Goal: Task Accomplishment & Management: Manage account settings

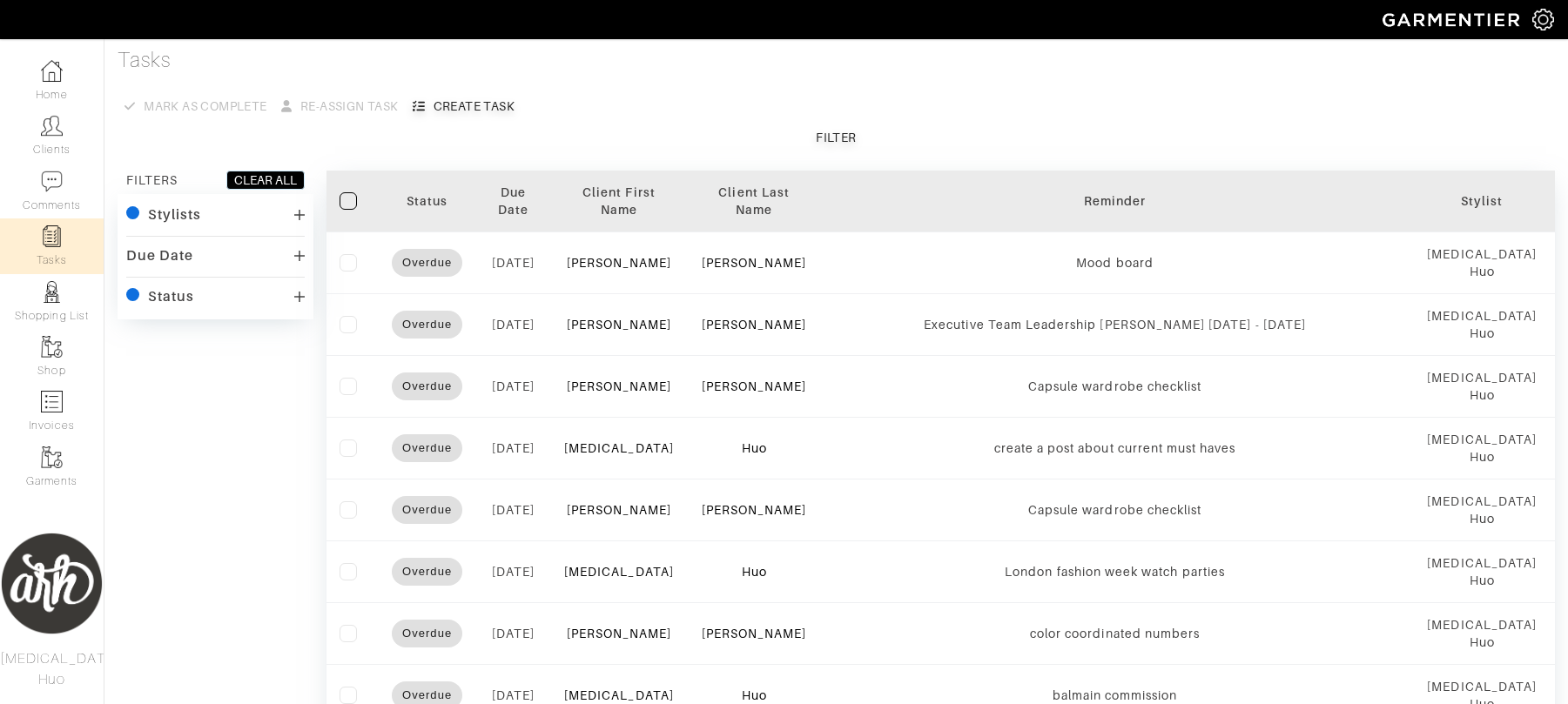
scroll to position [617, 0]
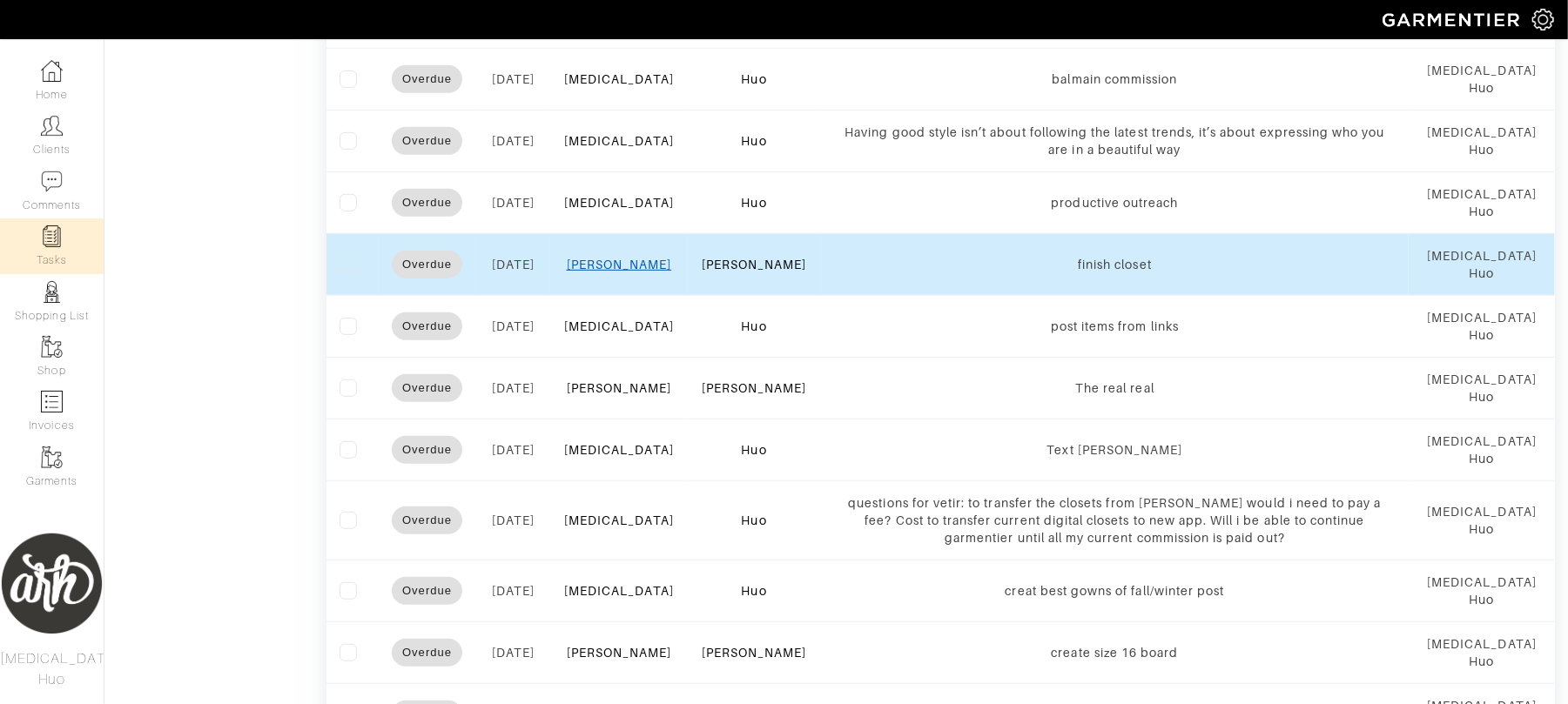
click at [636, 261] on link "[PERSON_NAME]" at bounding box center [619, 265] width 105 height 14
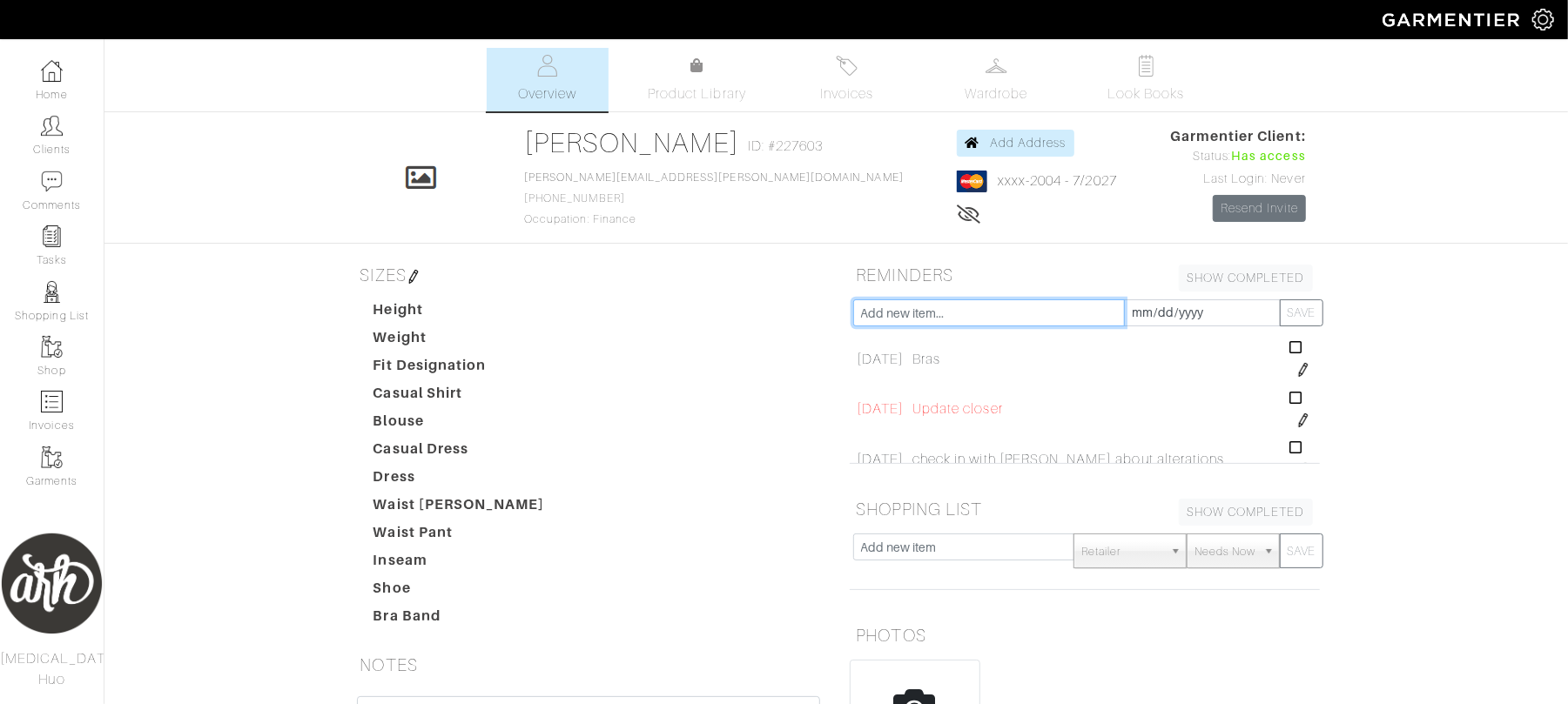
click at [882, 317] on input "text" at bounding box center [988, 312] width 272 height 27
type input "add [PERSON_NAME] plus other items"
click at [1303, 303] on button "SAVE" at bounding box center [1301, 312] width 44 height 27
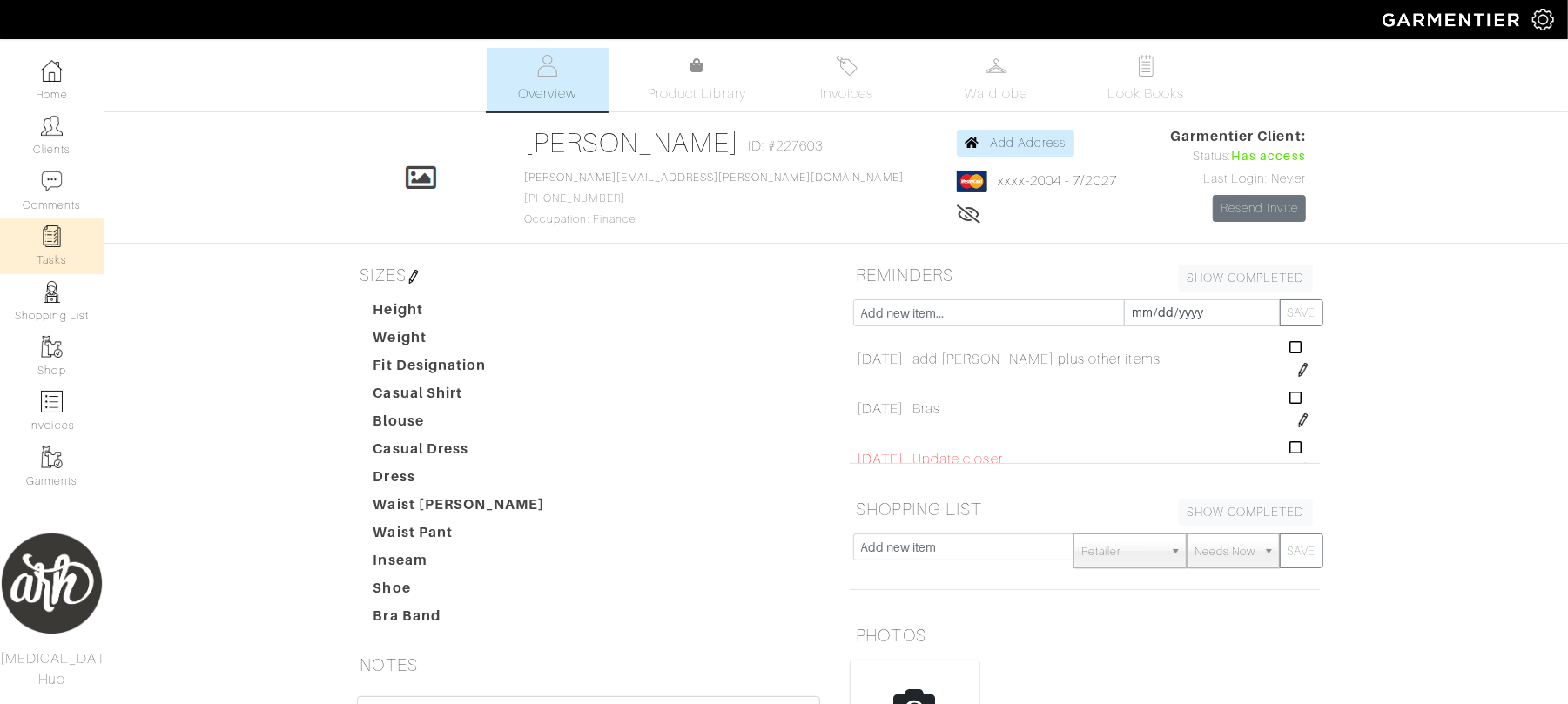
click at [15, 252] on link "Tasks" at bounding box center [52, 246] width 103 height 55
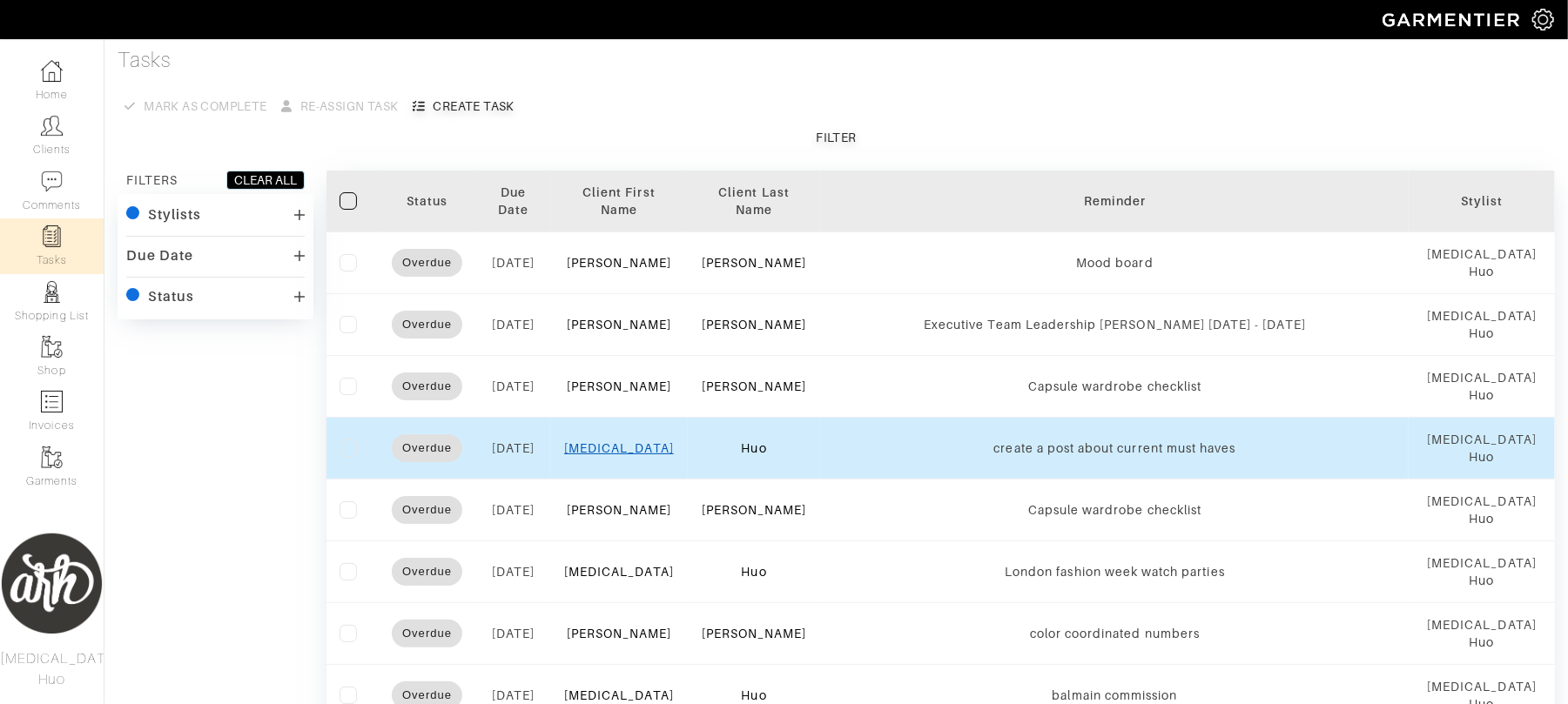
click at [625, 455] on link "[MEDICAL_DATA]" at bounding box center [618, 449] width 109 height 14
